Goal: Navigation & Orientation: Find specific page/section

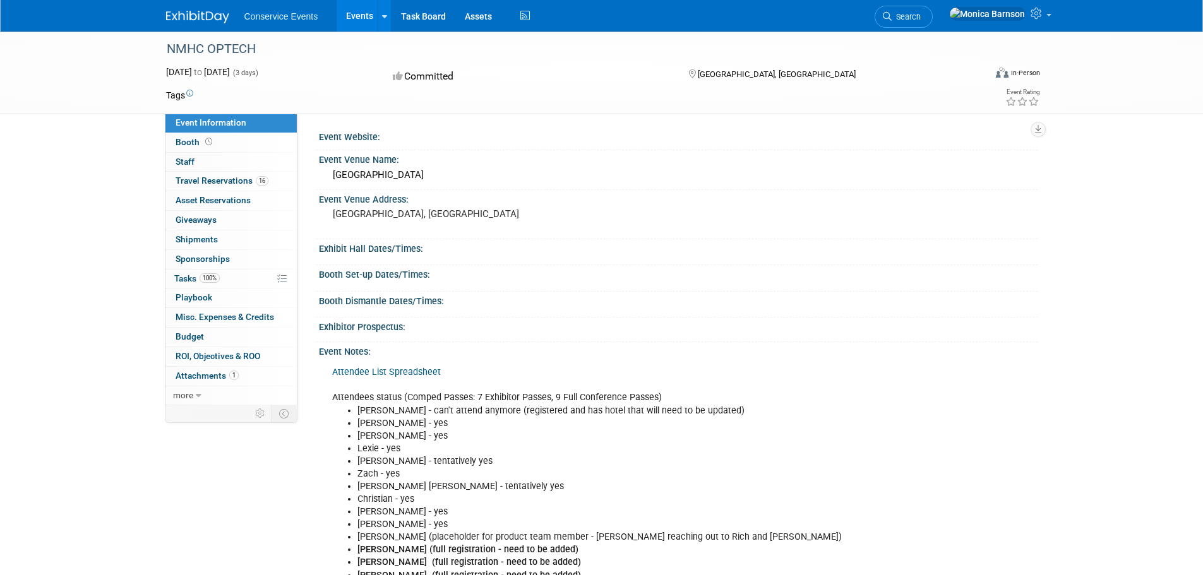
click at [300, 18] on span "Conservice Events" at bounding box center [281, 16] width 74 height 10
click at [369, 17] on link "Events" at bounding box center [360, 16] width 46 height 32
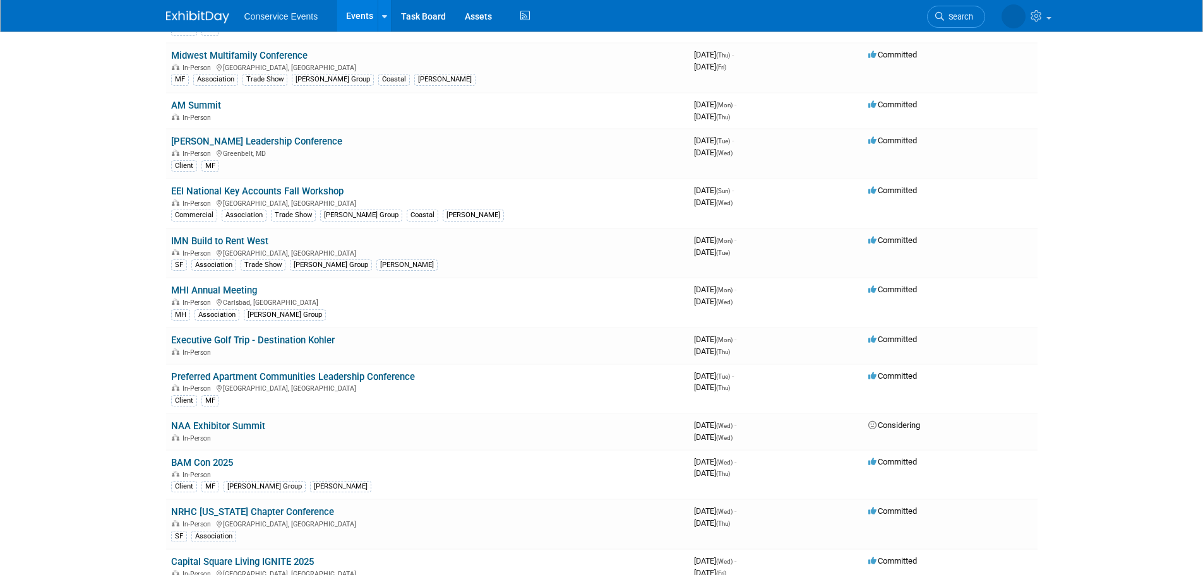
scroll to position [758, 0]
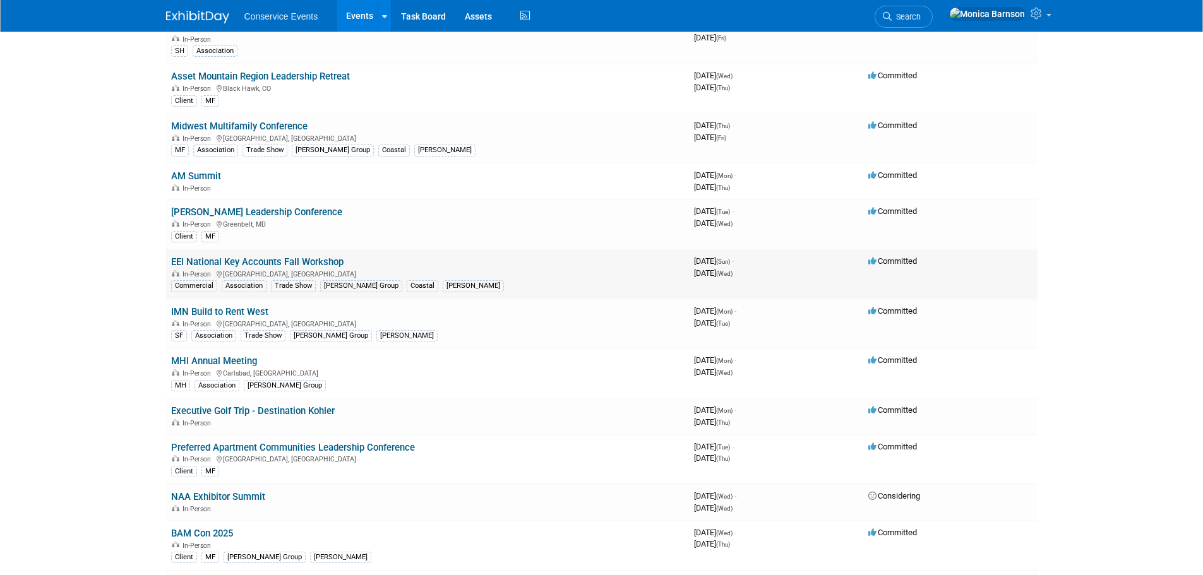
click at [259, 258] on link "EEI National Key Accounts Fall Workshop" at bounding box center [257, 261] width 172 height 11
